Goal: Navigation & Orientation: Find specific page/section

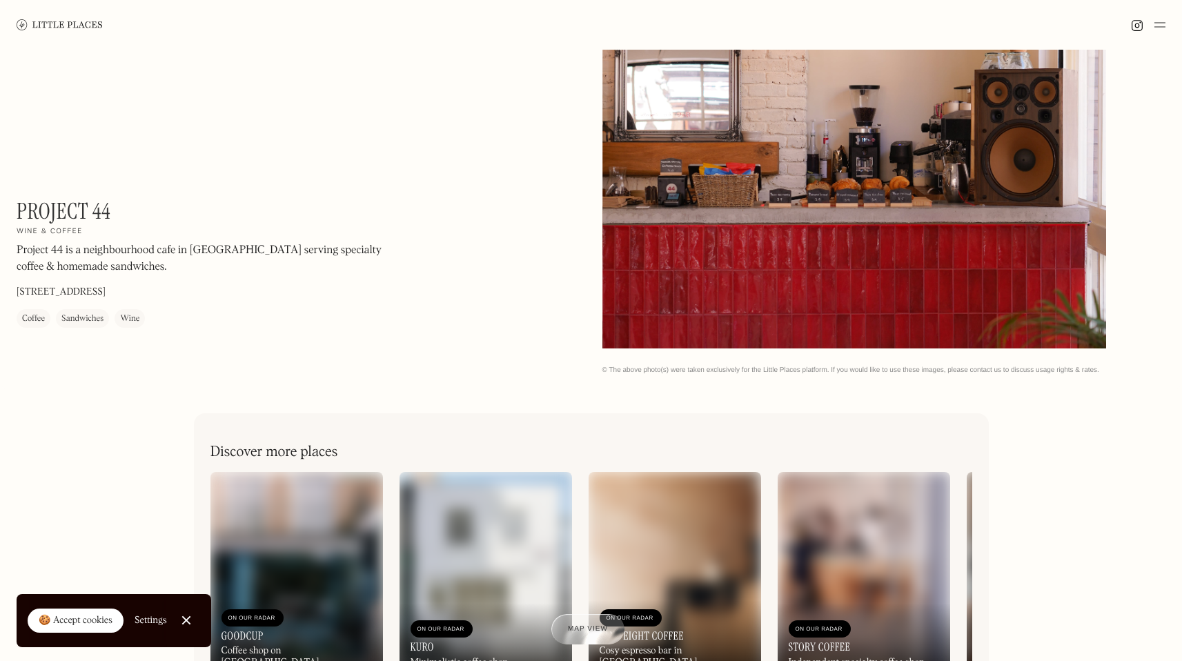
scroll to position [156, 0]
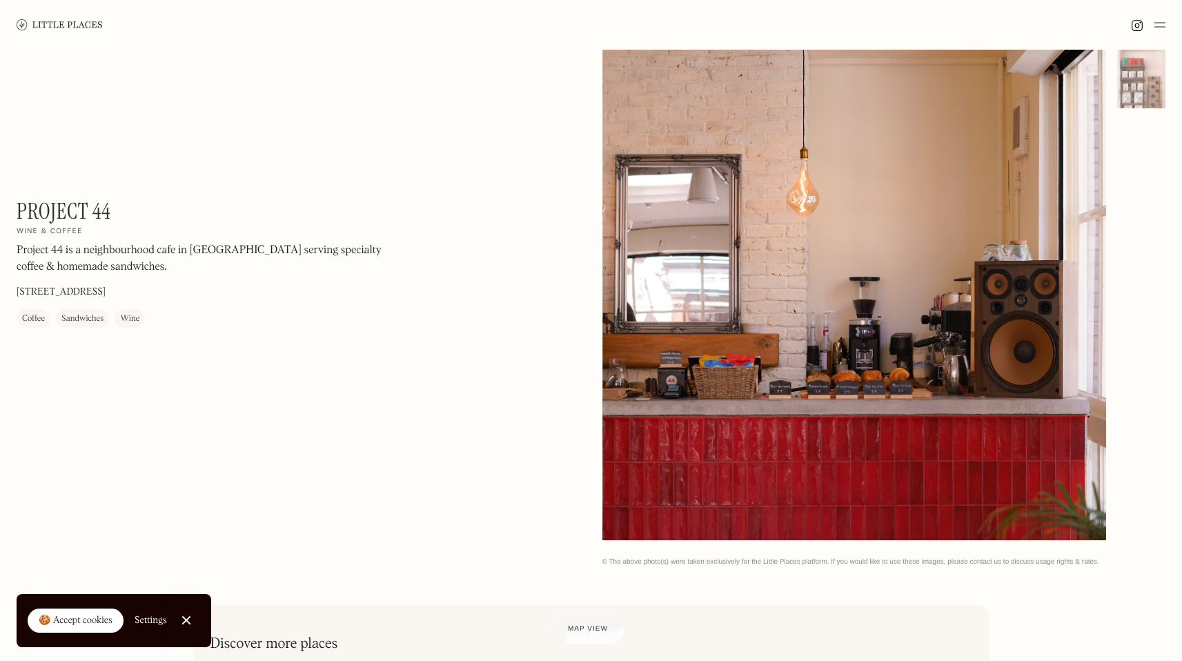
click at [732, 419] on div at bounding box center [854, 225] width 504 height 630
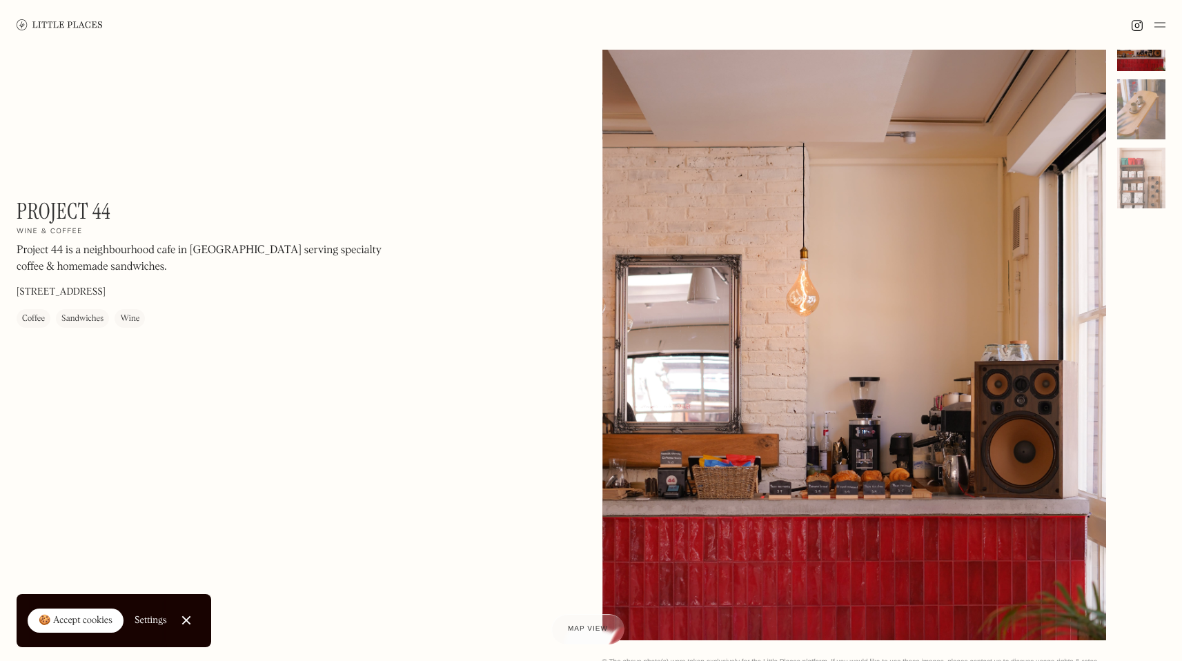
scroll to position [0, 0]
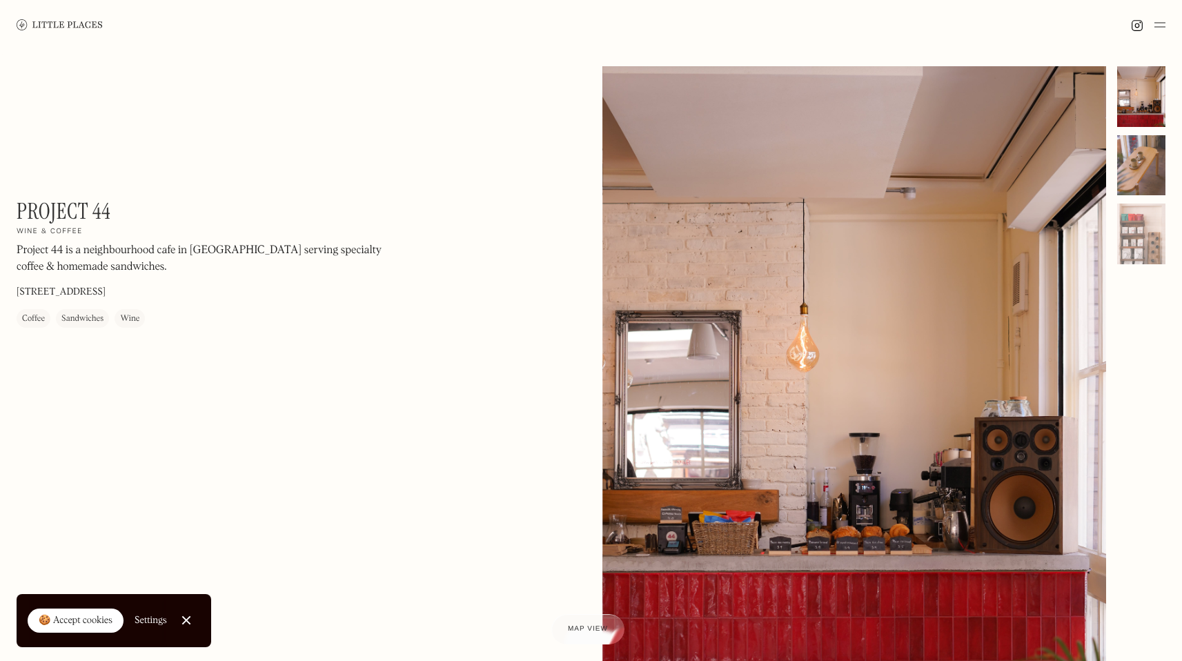
click at [1158, 173] on div at bounding box center [1141, 165] width 48 height 61
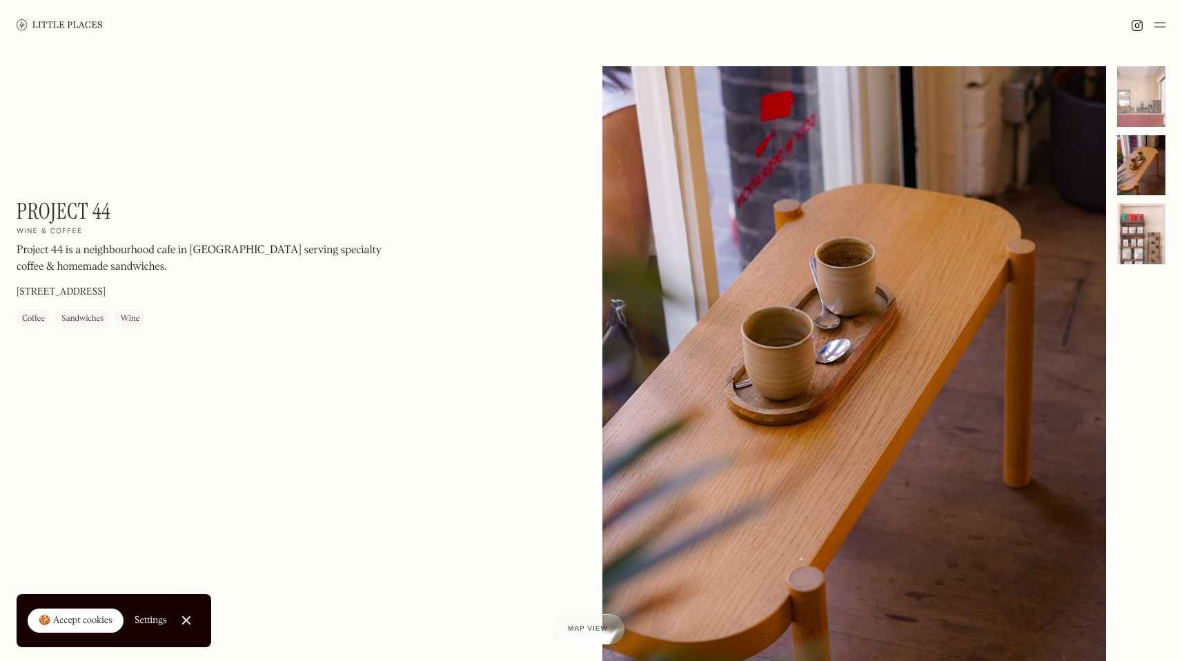
click at [1160, 233] on div at bounding box center [1141, 234] width 48 height 61
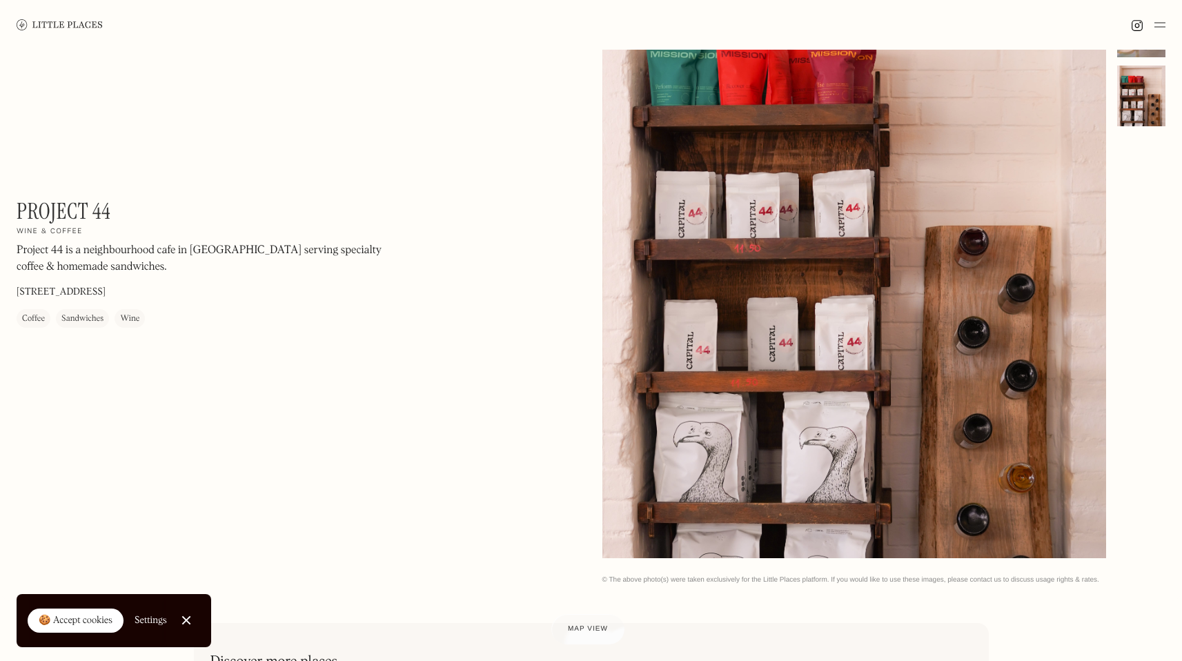
scroll to position [140, 0]
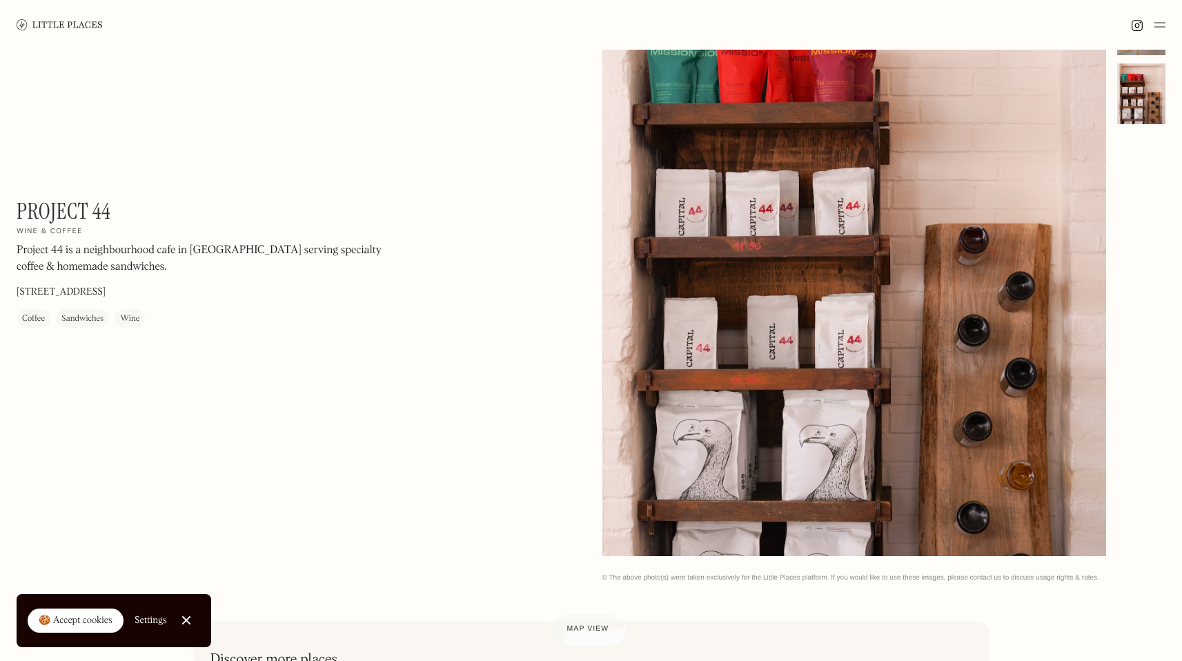
click at [591, 622] on link "Map view" at bounding box center [587, 629] width 77 height 32
